Goal: Transaction & Acquisition: Purchase product/service

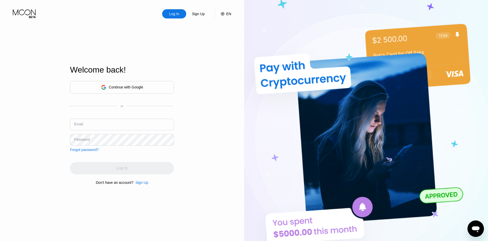
type input "[EMAIL_ADDRESS][DOMAIN_NAME]"
click at [124, 167] on div "Log In" at bounding box center [122, 168] width 104 height 12
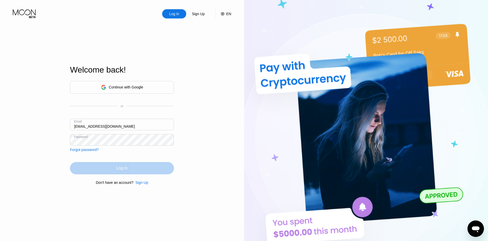
click at [124, 170] on div "Log In" at bounding box center [121, 168] width 11 height 5
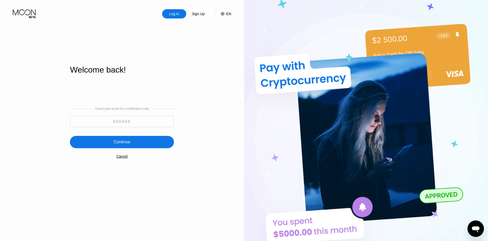
click at [124, 119] on input at bounding box center [122, 122] width 104 height 12
paste input "575305"
type input "575305"
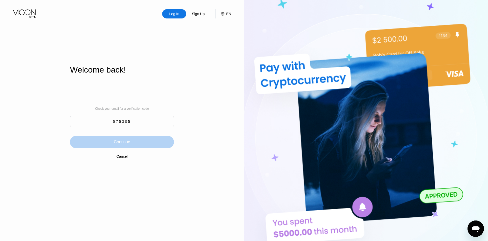
click at [121, 144] on div "Continue" at bounding box center [122, 141] width 16 height 5
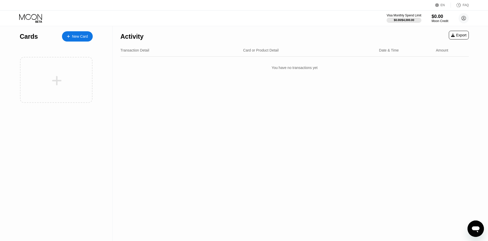
click at [76, 39] on div "New Card" at bounding box center [77, 36] width 31 height 10
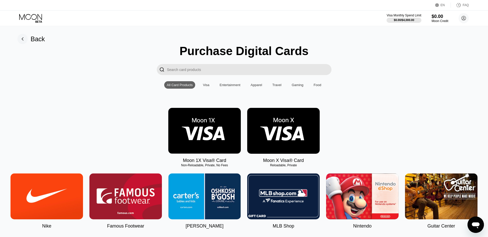
click at [290, 131] on img at bounding box center [283, 131] width 73 height 46
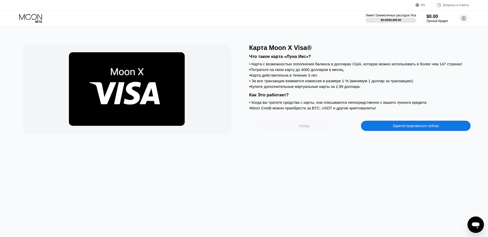
click at [302, 131] on div "Назад" at bounding box center [304, 126] width 110 height 10
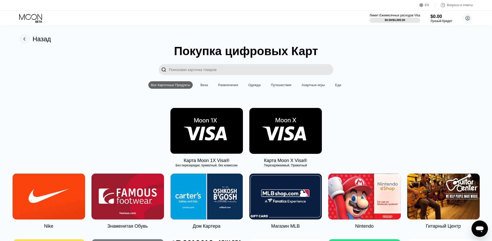
click at [209, 136] on img at bounding box center [206, 131] width 73 height 46
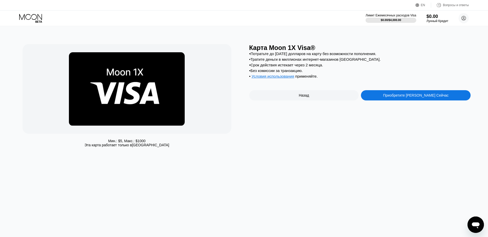
click at [252, 107] on div "Карта Moon 1X Visa® • Потратьте до 1000 долларов на карту без возможности попол…" at bounding box center [360, 97] width 222 height 106
drag, startPoint x: 157, startPoint y: 145, endPoint x: 136, endPoint y: 155, distance: 23.7
click at [171, 149] on div "Мин.: $ 5 , Макс.: $ 1000 Эта карта работает только в Соединённых Штатах" at bounding box center [134, 97] width 222 height 106
drag, startPoint x: 176, startPoint y: 148, endPoint x: 123, endPoint y: 145, distance: 53.7
click at [123, 145] on div "Мин.: $ 5 , Макс.: $ 1000 Эта карта работает только в Соединённых Штатах" at bounding box center [134, 97] width 222 height 106
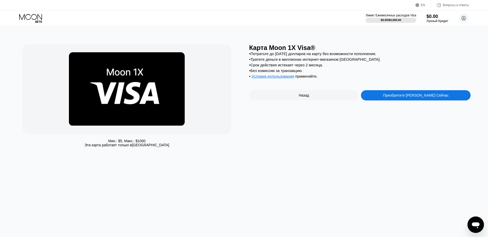
click at [202, 159] on div "Мин.: $ 5 , Макс.: $ 1000 Эта карта работает только в Соединённых Штатах Карта …" at bounding box center [244, 131] width 492 height 211
click at [306, 97] on div "Назад" at bounding box center [304, 95] width 10 height 4
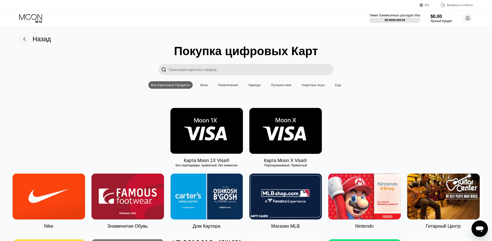
click at [292, 132] on img at bounding box center [285, 131] width 73 height 46
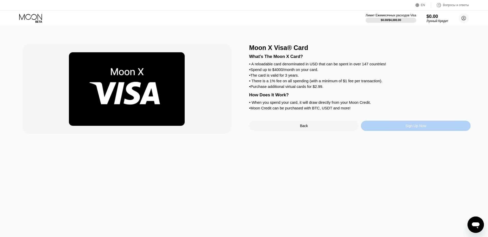
click at [417, 128] on div "Sign Up Now" at bounding box center [416, 126] width 110 height 10
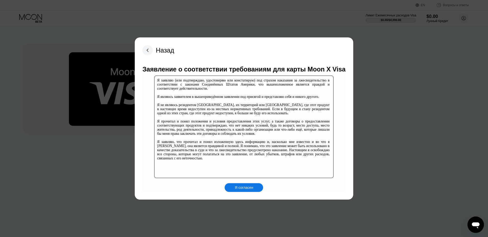
click at [243, 186] on div "Я согласен" at bounding box center [244, 187] width 18 height 5
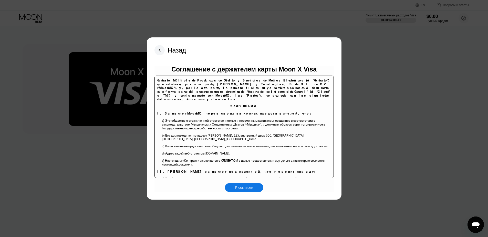
scroll to position [41, 0]
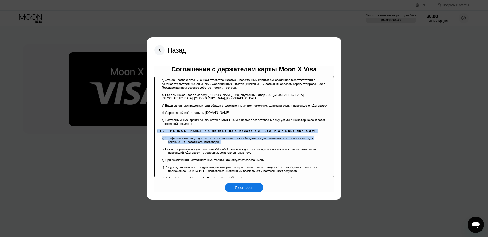
drag, startPoint x: 157, startPoint y: 120, endPoint x: 249, endPoint y: 132, distance: 92.5
click at [0, 0] on body "Contrato Múltiple de Productos de Crédito y Servicios de Medios Electrónicos (e…" at bounding box center [0, 0] width 0 height 0
click at [234, 136] on p "а) Это физическое лицо, достигшее совершеннолетия и обладающее достаточной деес…" at bounding box center [249, 141] width 162 height 11
drag, startPoint x: 209, startPoint y: 132, endPoint x: 151, endPoint y: 121, distance: 59.0
click at [151, 121] on div "Назад Соглашение с держателем карты Moon X Visa Contrato Múltiple de Productos …" at bounding box center [244, 118] width 195 height 162
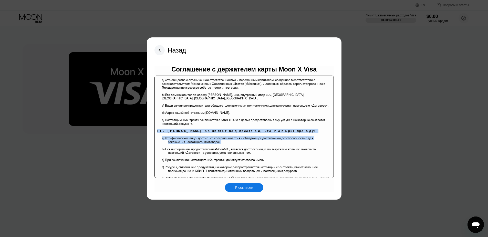
click at [215, 136] on p "а) Это физическое лицо, достигшее совершеннолетия и обладающее достаточной деес…" at bounding box center [249, 141] width 162 height 11
drag, startPoint x: 209, startPoint y: 129, endPoint x: 156, endPoint y: 121, distance: 53.5
click at [152, 119] on div "Назад Соглашение с держателем карты Moon X Visa Contrato Múltiple de Productos …" at bounding box center [244, 118] width 195 height 162
click at [229, 136] on p "а) Это физическое лицо, достигшее совершеннолетия и обладающее достаточной деес…" at bounding box center [249, 141] width 162 height 11
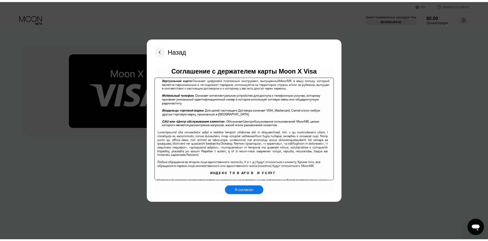
scroll to position [0, 0]
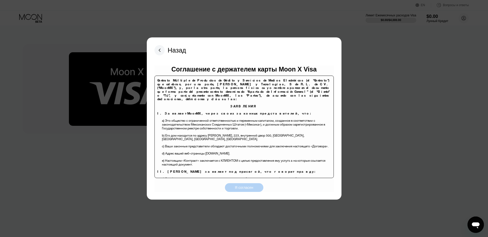
click at [246, 188] on div "Я согласен" at bounding box center [244, 187] width 18 height 5
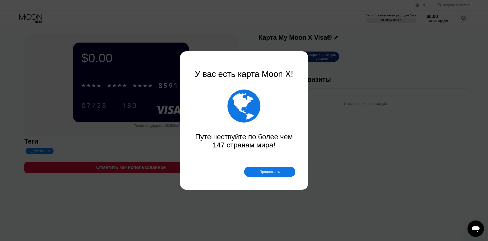
click at [258, 171] on div "Продолжать" at bounding box center [269, 172] width 51 height 10
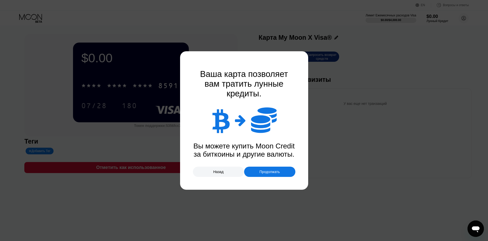
click at [267, 174] on div "Продолжать" at bounding box center [270, 172] width 21 height 4
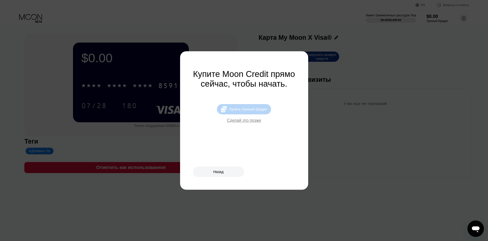
click at [256, 111] on div "Купить Лунный Кредит" at bounding box center [249, 109] width 38 height 4
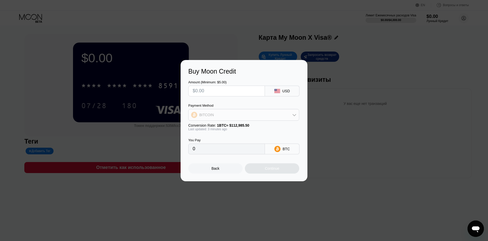
click at [292, 114] on div "BITCOIN" at bounding box center [244, 115] width 110 height 10
click at [219, 139] on span "USDT on TRON" at bounding box center [214, 140] width 26 height 4
type input "0.00"
click at [248, 91] on input "text" at bounding box center [227, 91] width 68 height 10
type input "$15"
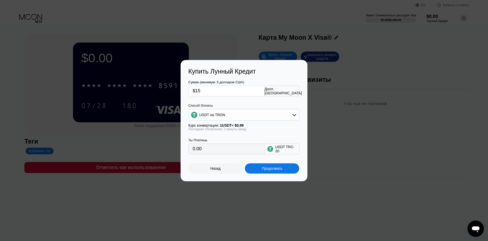
type input "15.15"
type input "$15"
click at [274, 169] on div "Продолжать" at bounding box center [272, 168] width 21 height 4
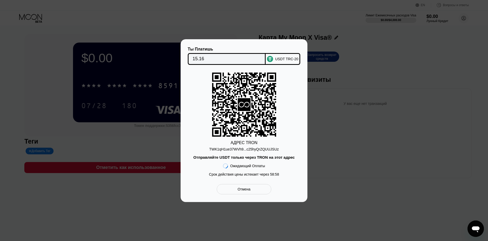
click at [266, 149] on div "TWK1qH1ue37WVh9...c25hyQrZQUUJSUz" at bounding box center [244, 149] width 70 height 4
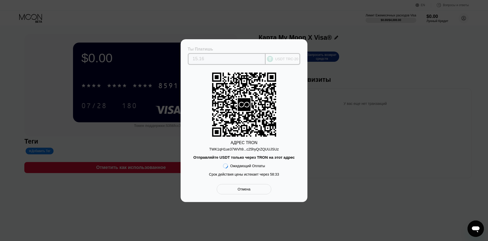
drag, startPoint x: 217, startPoint y: 56, endPoint x: 188, endPoint y: 58, distance: 29.3
click at [188, 58] on div "15.16" at bounding box center [227, 59] width 78 height 12
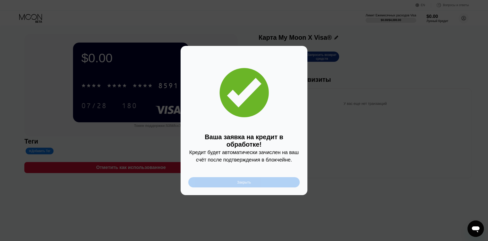
click at [245, 180] on div "Закрыть" at bounding box center [244, 182] width 14 height 4
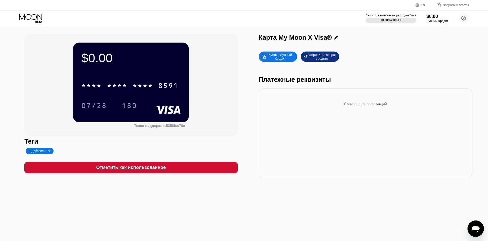
click at [136, 77] on div "* * * * * * * * * * * * 8591" at bounding box center [130, 83] width 99 height 17
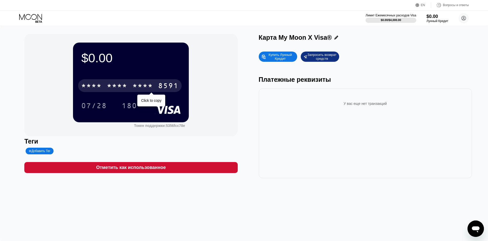
click at [136, 84] on div "* * * *" at bounding box center [143, 86] width 21 height 8
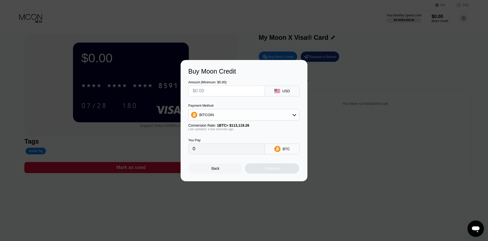
click at [363, 60] on div "Buy Moon Credit Amount (Minimum: $5.00) USD Payment Method BITCOIN Conversion R…" at bounding box center [244, 120] width 488 height 121
click at [212, 169] on div "Back" at bounding box center [216, 168] width 8 height 4
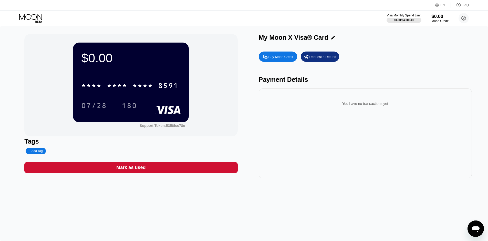
click at [439, 17] on div "$0.00" at bounding box center [440, 16] width 17 height 5
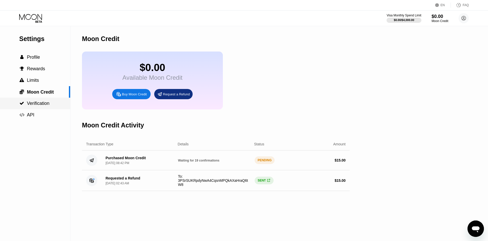
click at [37, 105] on span "Verification" at bounding box center [38, 103] width 23 height 5
click at [299, 59] on div "$15.01 Available Moon Credit Buy Moon Credit Request a Refund" at bounding box center [216, 81] width 268 height 58
click at [404, 17] on div "Visa Monthly Spend Limit" at bounding box center [404, 16] width 35 height 4
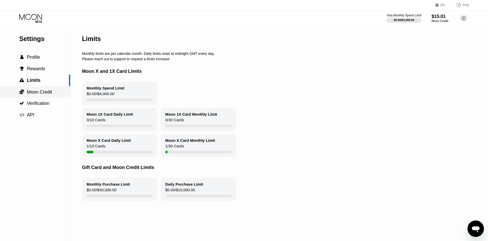
click at [47, 95] on span "Moon Credit" at bounding box center [39, 91] width 25 height 5
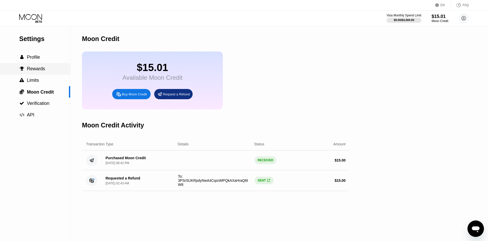
click at [42, 63] on div " Profile" at bounding box center [35, 58] width 70 height 12
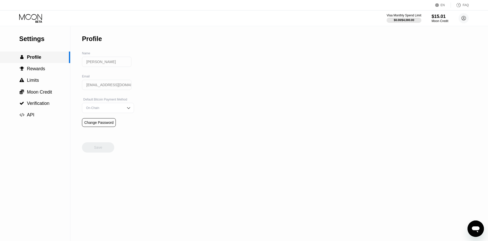
click at [42, 63] on div " Profile" at bounding box center [35, 58] width 70 height 12
click at [41, 71] on span "Rewards" at bounding box center [36, 68] width 18 height 5
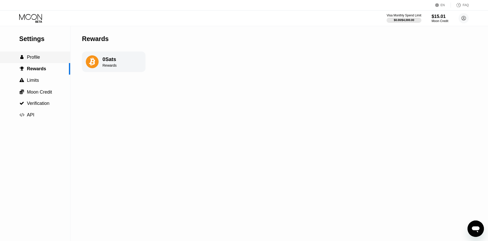
click at [44, 59] on div " Profile" at bounding box center [35, 57] width 70 height 5
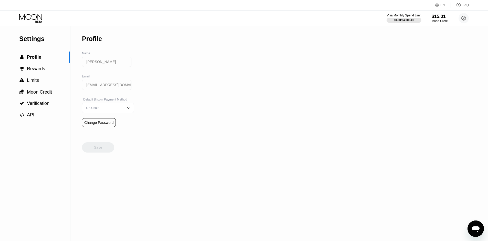
drag, startPoint x: 127, startPoint y: 64, endPoint x: 88, endPoint y: 62, distance: 38.5
click at [88, 62] on div "[PERSON_NAME]" at bounding box center [108, 66] width 52 height 18
drag, startPoint x: 147, startPoint y: 65, endPoint x: 83, endPoint y: 57, distance: 64.0
click at [83, 57] on div "Settings  Profile  Rewards  Limits  Moon Credit  Verification  API Profil…" at bounding box center [244, 133] width 488 height 215
click at [126, 110] on img at bounding box center [128, 107] width 5 height 5
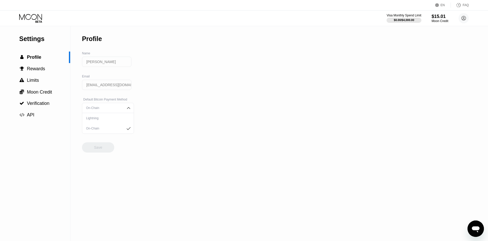
click at [241, 105] on div "Settings  Profile  Rewards  Limits  Moon Credit  Verification  API Profil…" at bounding box center [244, 133] width 488 height 215
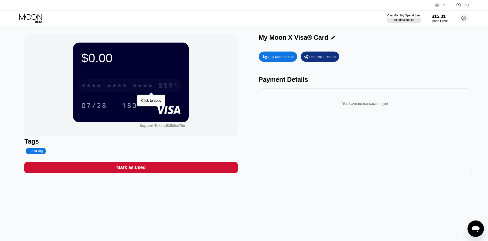
click at [152, 90] on div "* * * *" at bounding box center [143, 86] width 21 height 8
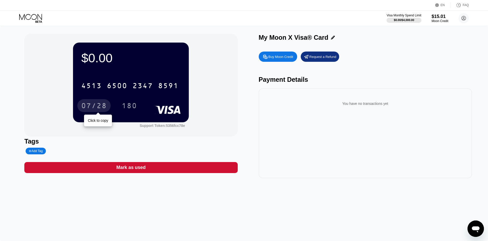
click at [86, 108] on div "07/28" at bounding box center [94, 106] width 26 height 8
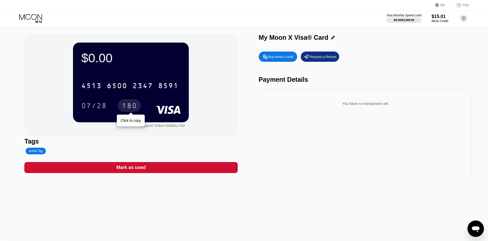
click at [128, 107] on div "180" at bounding box center [129, 106] width 15 height 8
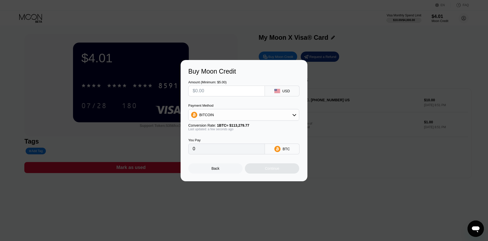
click at [338, 87] on div "Buy Moon Credit Amount (Minimum: $5.00) USD Payment Method BITCOIN Conversion R…" at bounding box center [244, 120] width 488 height 121
click at [210, 168] on div "Back" at bounding box center [215, 168] width 54 height 10
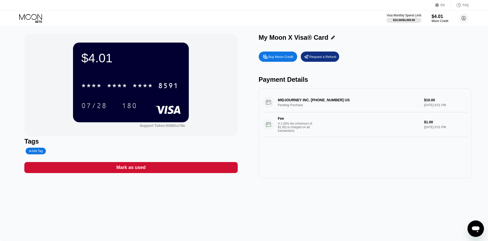
drag, startPoint x: 344, startPoint y: 168, endPoint x: 416, endPoint y: 2, distance: 180.5
click at [345, 167] on div "MIDJOURNEY INC. [PHONE_NUMBER] US Pending Purchase $10.00 [DATE] 8:51 PM Fee A …" at bounding box center [365, 133] width 213 height 90
click at [291, 197] on div "$4.01 * * * * * * * * * * * * 8591 07/28 180 Support Token: 5356fcc78e Tags Add…" at bounding box center [244, 133] width 488 height 215
drag, startPoint x: 354, startPoint y: 198, endPoint x: 365, endPoint y: 129, distance: 69.5
click at [283, 151] on div "$4.01 * * * * * * * * * * * * 8591 07/28 180 Support Token: 5356fcc78e Tags Add…" at bounding box center [244, 133] width 488 height 215
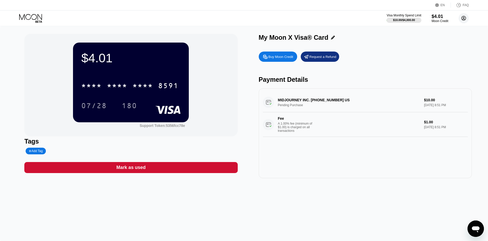
click at [463, 18] on circle at bounding box center [464, 18] width 10 height 10
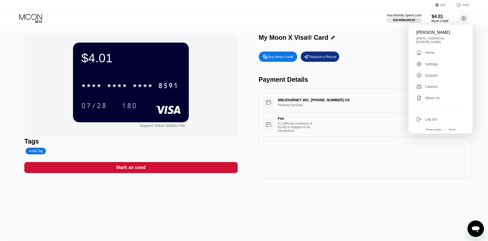
click at [389, 40] on div "My Moon X Visa® Card" at bounding box center [365, 37] width 213 height 7
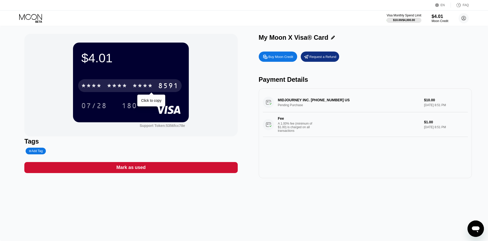
click at [166, 89] on div "8591" at bounding box center [168, 86] width 21 height 8
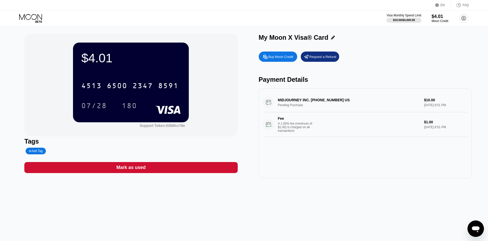
click at [442, 6] on div "EN" at bounding box center [443, 5] width 4 height 4
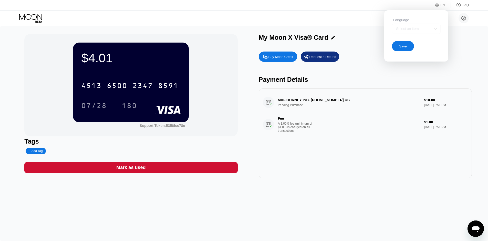
click at [429, 30] on div "Select an item" at bounding box center [412, 29] width 35 height 4
click at [427, 26] on div "Select an item" at bounding box center [416, 29] width 49 height 10
click at [477, 37] on div "$4.01 4513 6500 2347 8591 07/28 180 Support Token: 5356fcc78e Tags Add Tag Mark…" at bounding box center [244, 133] width 488 height 215
click at [460, 49] on div "My Moon X Visa® Card Buy Moon Credit Request a Refund Payment Details MIDJOURNE…" at bounding box center [365, 106] width 213 height 144
drag, startPoint x: 357, startPoint y: 132, endPoint x: 259, endPoint y: 37, distance: 136.5
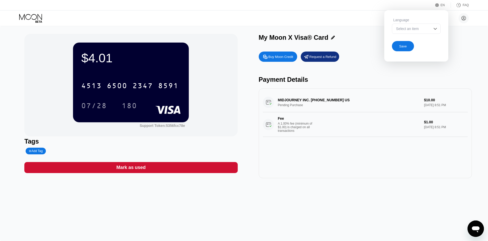
click at [258, 37] on div "$4.01 4513 6500 2347 8591 07/28 180 Support Token: 5356fcc78e Tags Add Tag Mark…" at bounding box center [244, 106] width 440 height 144
drag, startPoint x: 259, startPoint y: 37, endPoint x: 373, endPoint y: 154, distance: 163.3
click at [373, 154] on div "My Moon X Visa® Card Buy Moon Credit Request a Refund Payment Details MIDJOURNE…" at bounding box center [365, 106] width 213 height 144
click at [376, 157] on div "MIDJOURNEY INC. [PHONE_NUMBER] US Pending Purchase $10.00 [DATE] 8:51 PM Fee A …" at bounding box center [365, 133] width 213 height 90
click at [389, 148] on div "MIDJOURNEY INC. [PHONE_NUMBER] US Pending Purchase $10.00 [DATE] 8:51 PM Fee A …" at bounding box center [365, 133] width 213 height 90
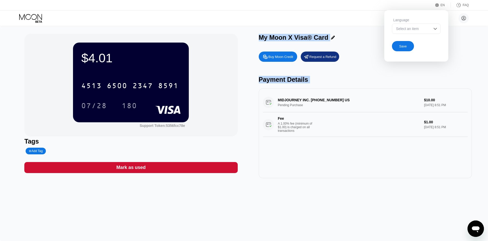
click at [335, 73] on div "Buy Moon Credit Request a Refund Payment Details MIDJOURNEY INC. [PHONE_NUMBER]…" at bounding box center [365, 113] width 213 height 129
click at [377, 80] on div "Payment Details" at bounding box center [365, 79] width 213 height 7
click at [300, 36] on div "My Moon X Visa® Card" at bounding box center [294, 37] width 70 height 7
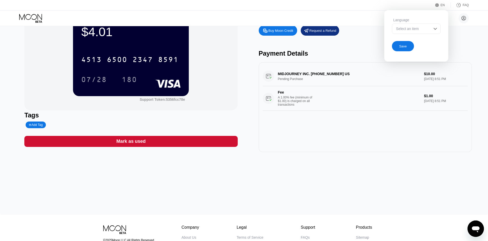
scroll to position [79, 0]
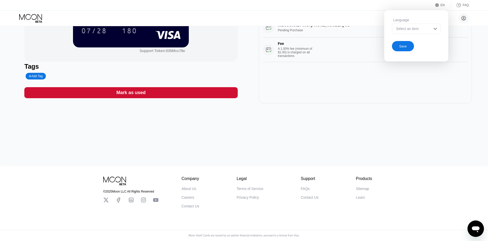
click at [409, 45] on div "Save" at bounding box center [403, 46] width 22 height 10
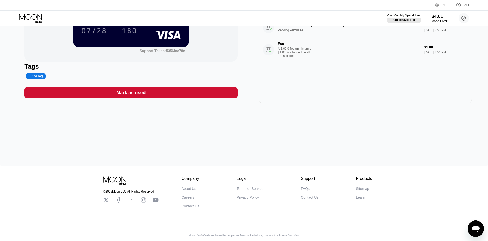
click at [183, 188] on div "About Us" at bounding box center [189, 189] width 15 height 4
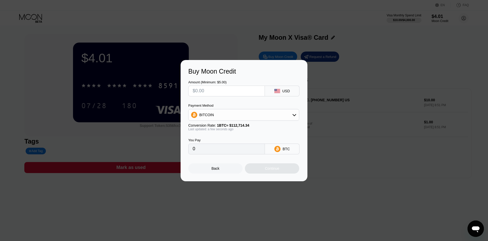
click at [351, 44] on div at bounding box center [246, 120] width 492 height 241
click at [216, 173] on div "Back" at bounding box center [215, 168] width 54 height 10
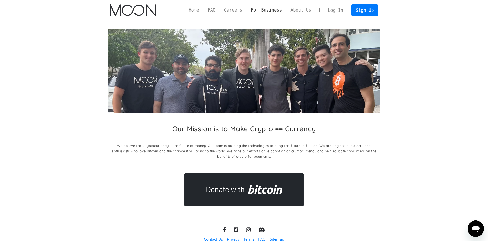
click at [275, 8] on link "For Business" at bounding box center [267, 10] width 40 height 6
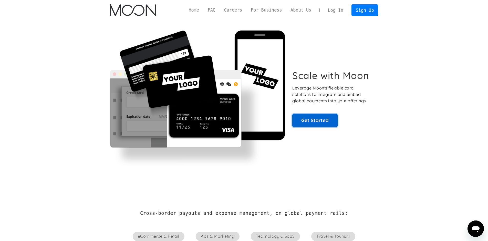
click at [325, 119] on link "Get Started" at bounding box center [315, 120] width 45 height 13
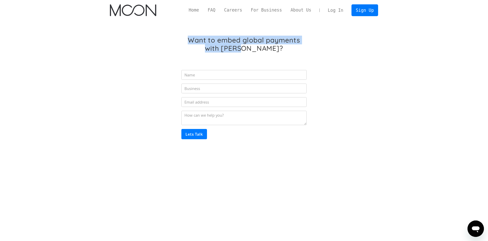
drag, startPoint x: 259, startPoint y: 47, endPoint x: 168, endPoint y: 34, distance: 92.0
click at [168, 34] on div "Want to embed global payments with Moon? Lets Talk Thank you! Your submission h…" at bounding box center [244, 98] width 269 height 154
click at [372, 38] on div "Want to embed global payments with Moon? Lets Talk Thank you! Your submission h…" at bounding box center [244, 98] width 269 height 154
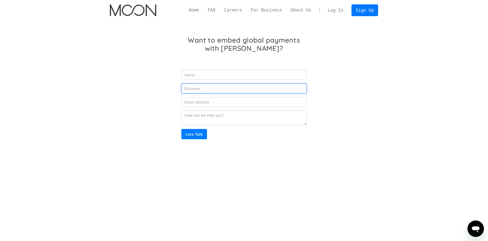
click at [219, 84] on input "Partner Inquiry Form" at bounding box center [244, 89] width 125 height 10
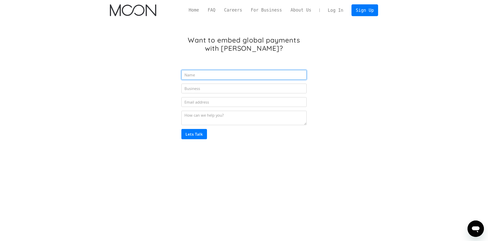
click at [223, 75] on input "Partner Inquiry Form" at bounding box center [244, 75] width 125 height 10
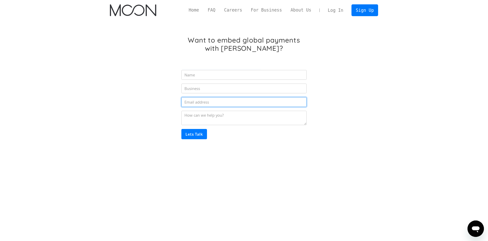
click at [219, 105] on input "Partner Inquiry Form" at bounding box center [244, 102] width 125 height 10
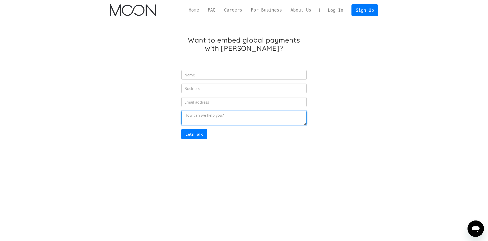
click at [219, 117] on textarea "Partner Inquiry Form" at bounding box center [244, 118] width 125 height 14
click at [315, 129] on div "Want to embed global payments with Moon? Lets Talk Thank you! Your submission h…" at bounding box center [244, 98] width 269 height 154
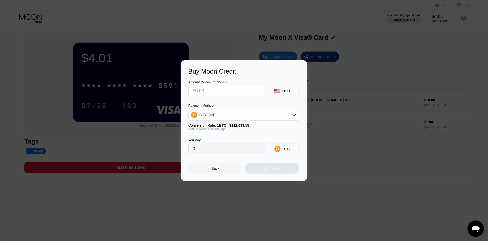
click at [344, 68] on div "Buy Moon Credit Amount (Minimum: $5.00) USD Payment Method BITCOIN Conversion R…" at bounding box center [244, 120] width 488 height 121
click at [364, 96] on div "Buy Moon Credit Amount (Minimum: $5.00) USD Payment Method BITCOIN Conversion R…" at bounding box center [244, 120] width 488 height 121
click at [348, 80] on div "Buy Moon Credit Amount (Minimum: $5.00) USD Payment Method BITCOIN Conversion R…" at bounding box center [244, 120] width 488 height 121
